Goal: Task Accomplishment & Management: Manage account settings

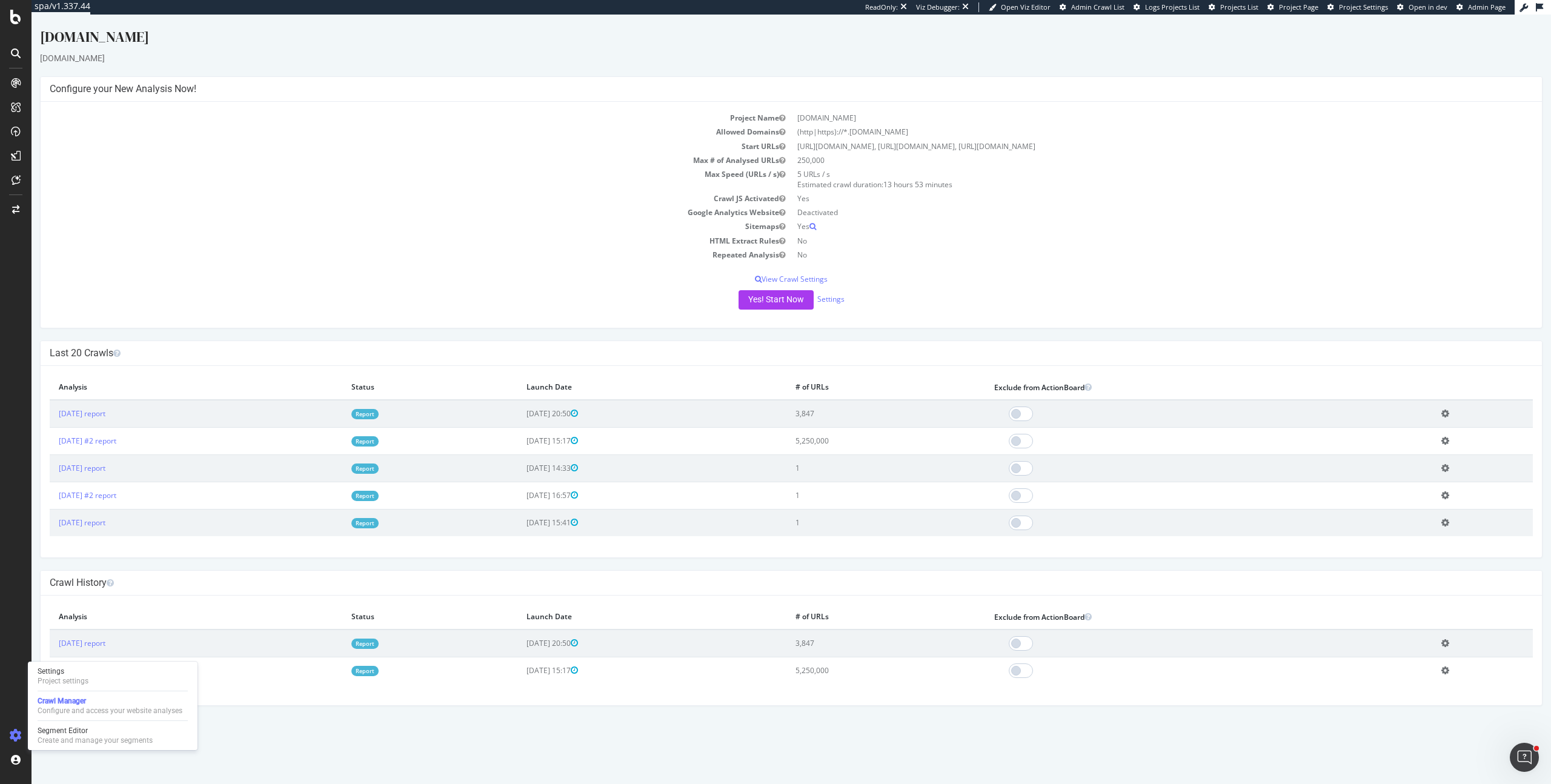
click at [931, 297] on div "Yes! Start Now Settings" at bounding box center [791, 299] width 1483 height 19
click at [795, 296] on button "Yes! Start Now" at bounding box center [776, 299] width 75 height 19
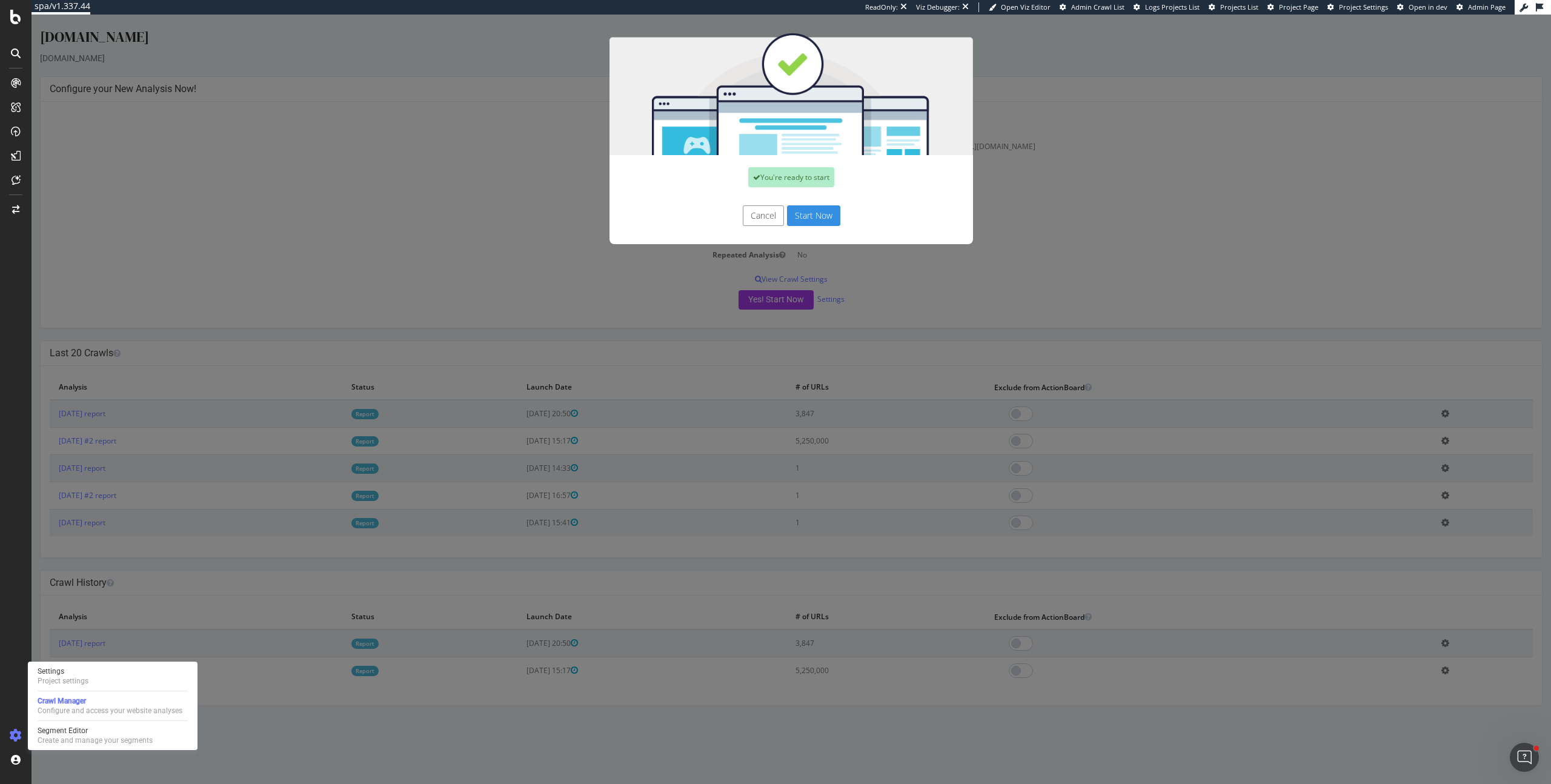
click at [819, 216] on button "Start Now" at bounding box center [813, 216] width 53 height 21
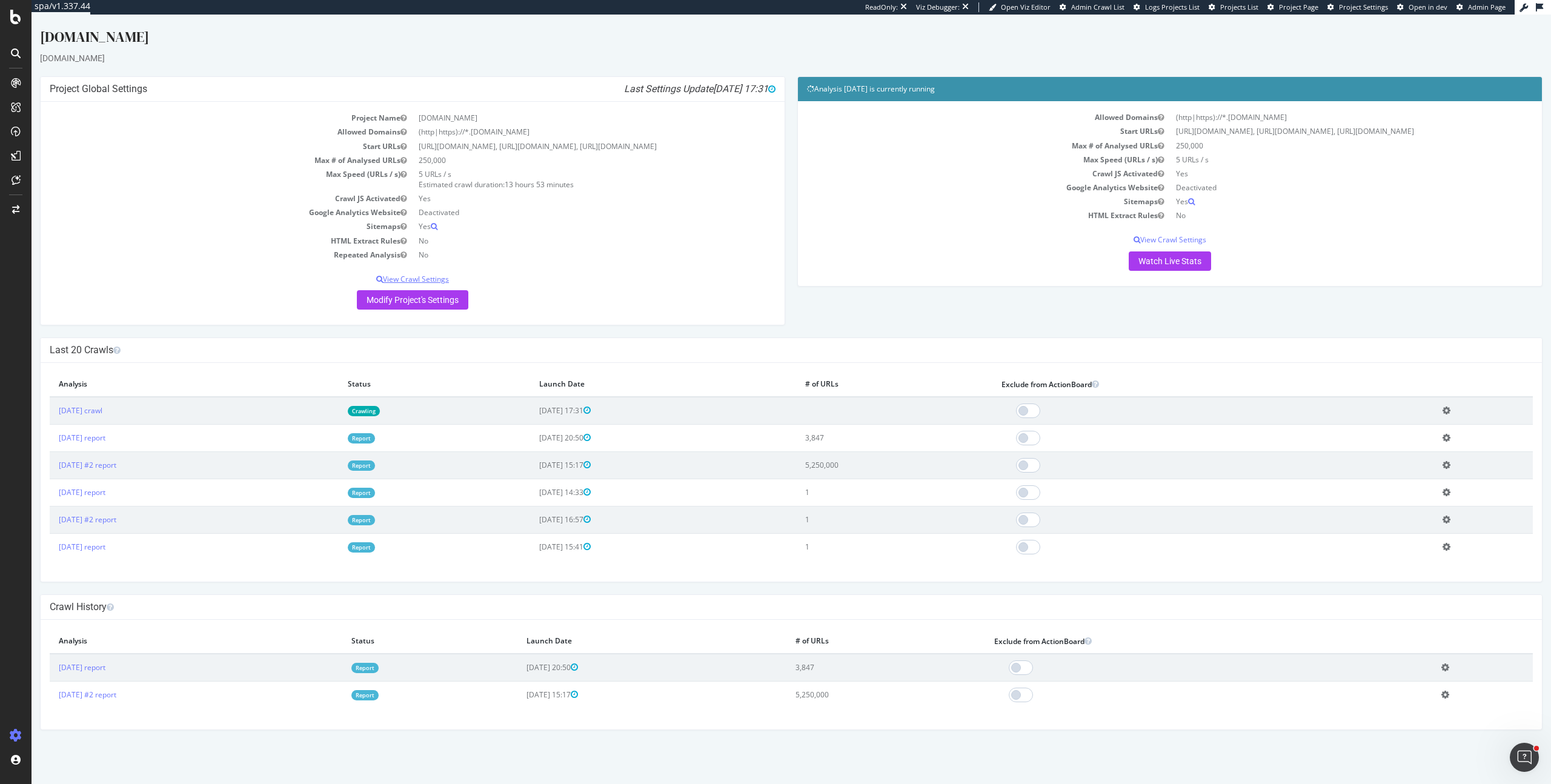
click at [438, 281] on p "View Crawl Settings" at bounding box center [413, 279] width 726 height 11
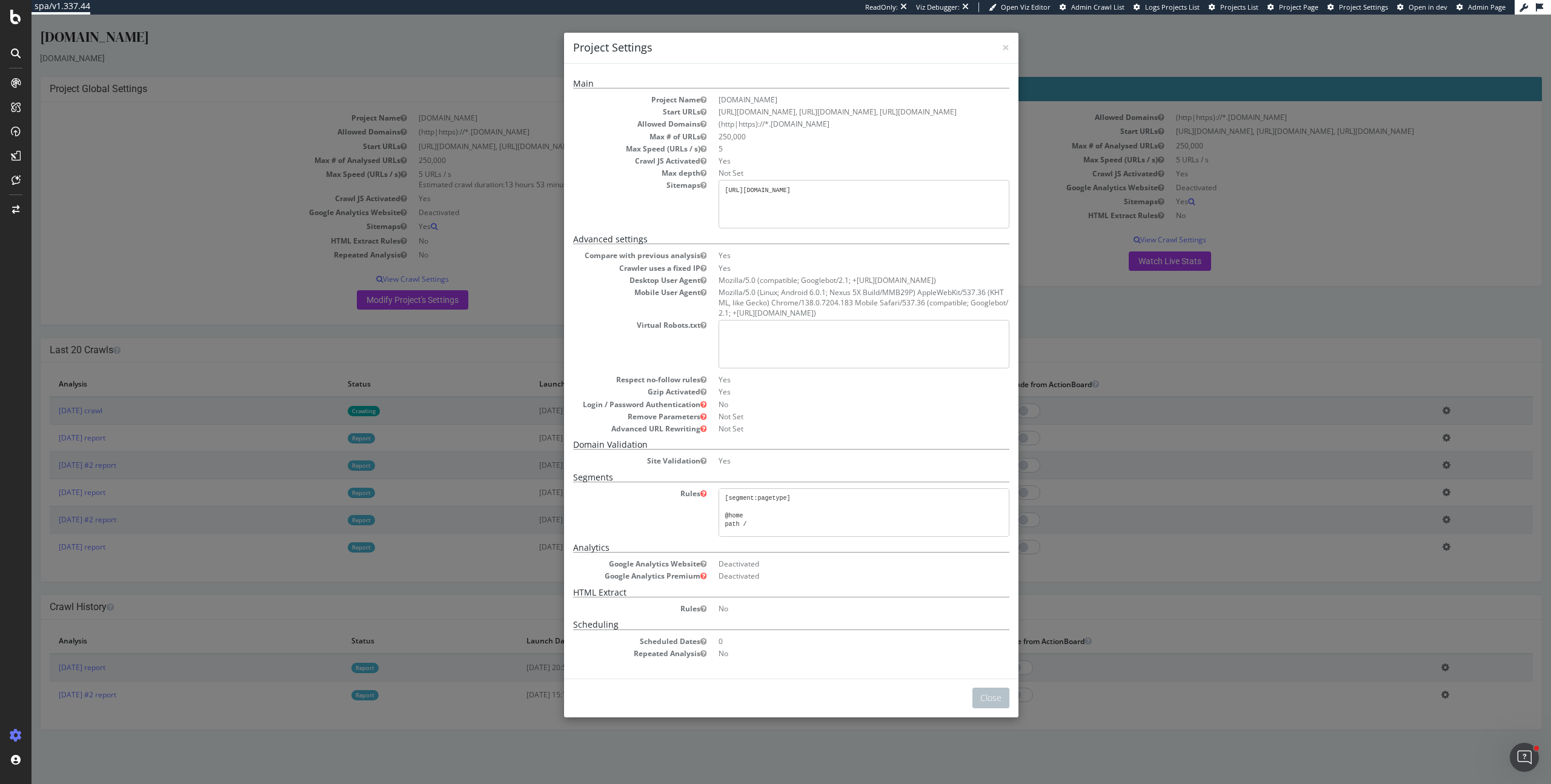
drag, startPoint x: 940, startPoint y: 192, endPoint x: 716, endPoint y: 182, distance: 224.2
click at [718, 182] on pre "[URL][DOMAIN_NAME]" at bounding box center [864, 204] width 291 height 48
click at [657, 213] on dl "Project Name dhgate.com Start URLs https://www.dhgate.com/, https://fr.dhgate.c…" at bounding box center [791, 161] width 437 height 134
click at [980, 698] on button "Close" at bounding box center [991, 697] width 37 height 21
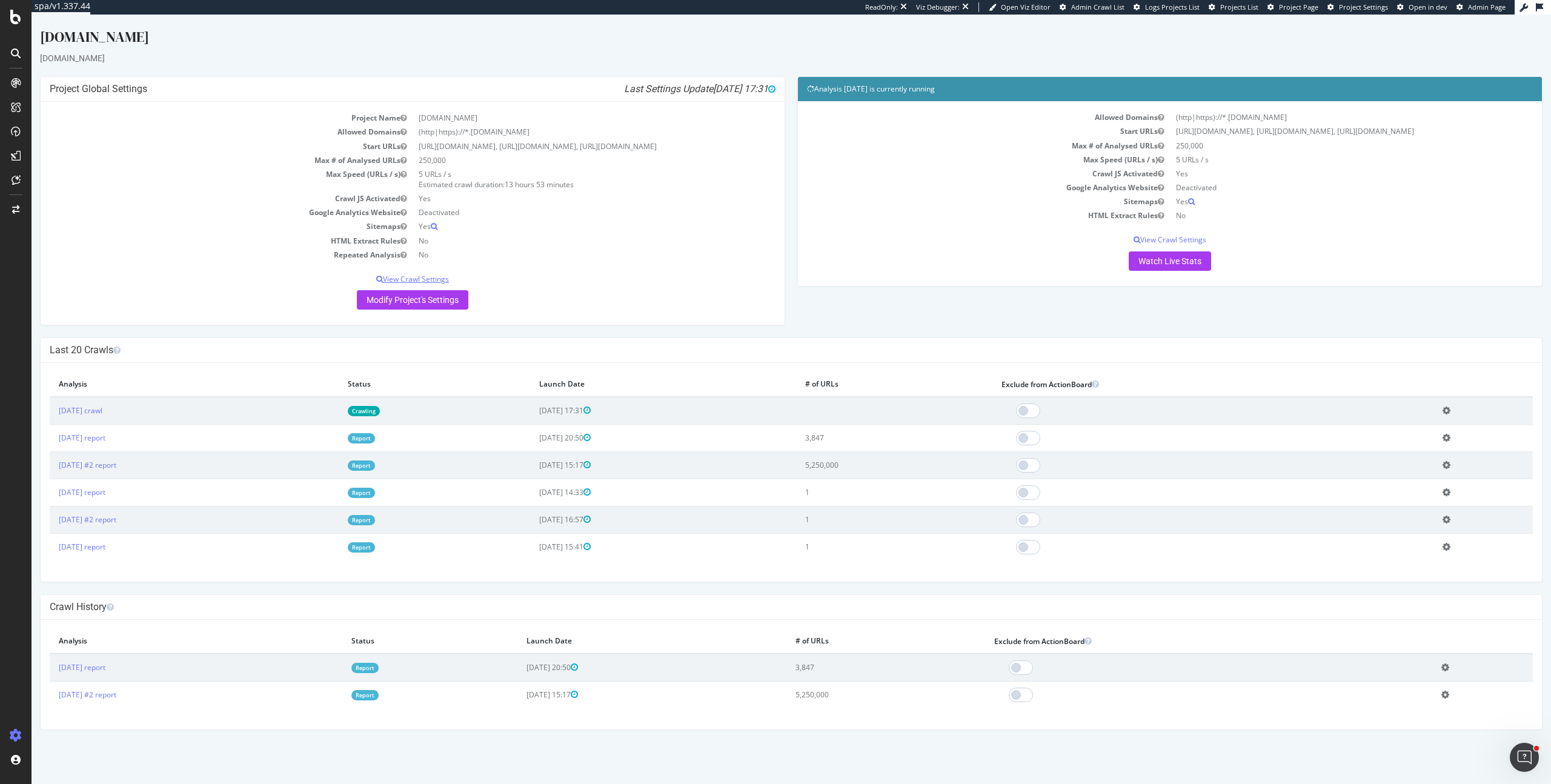
click at [422, 281] on p "View Crawl Settings" at bounding box center [413, 279] width 726 height 11
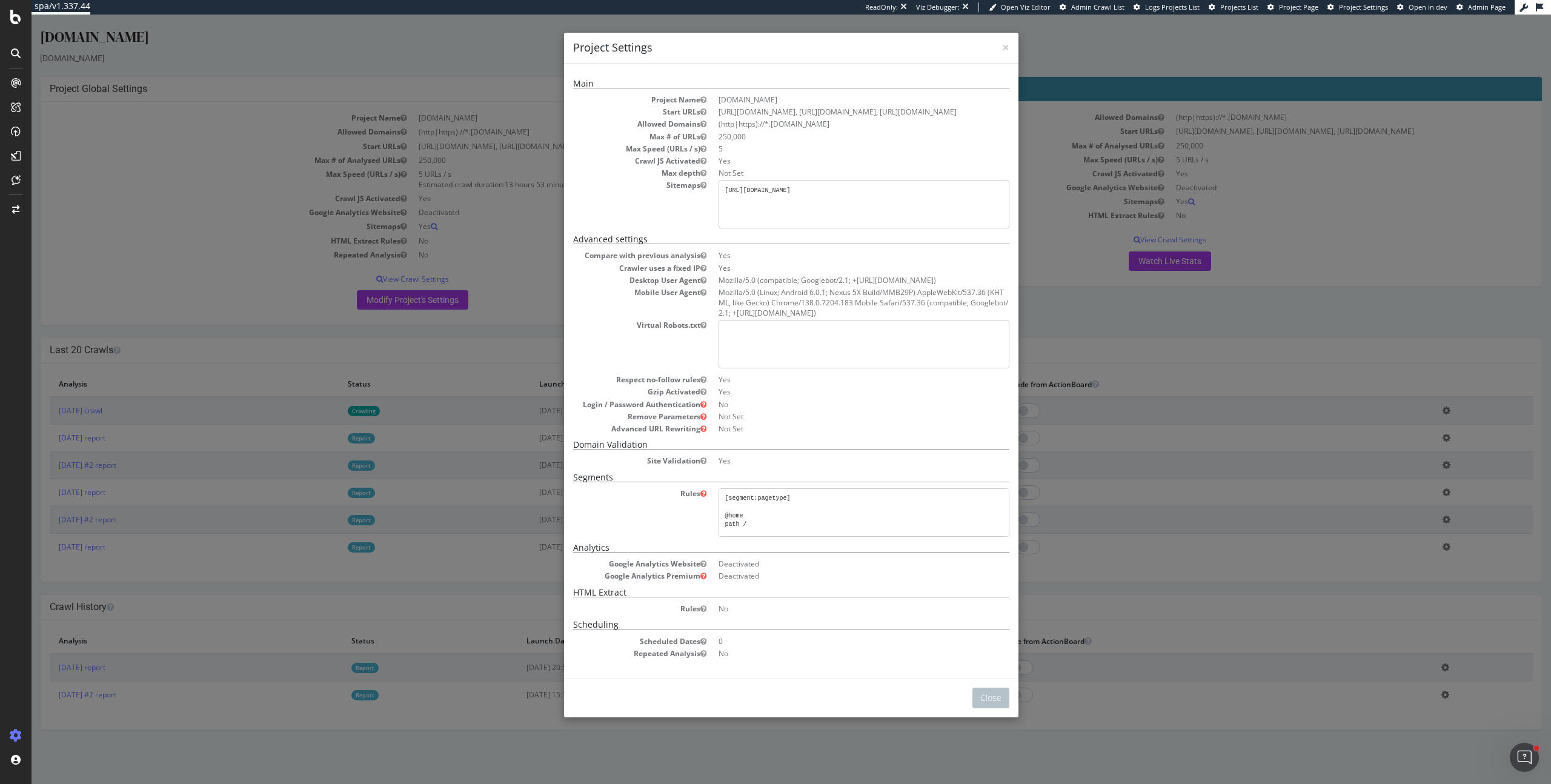
drag, startPoint x: 945, startPoint y: 191, endPoint x: 719, endPoint y: 187, distance: 226.0
click at [719, 187] on pre "[URL][DOMAIN_NAME]" at bounding box center [864, 204] width 291 height 48
copy pre "[URL][DOMAIN_NAME]"
